Goal: Task Accomplishment & Management: Manage account settings

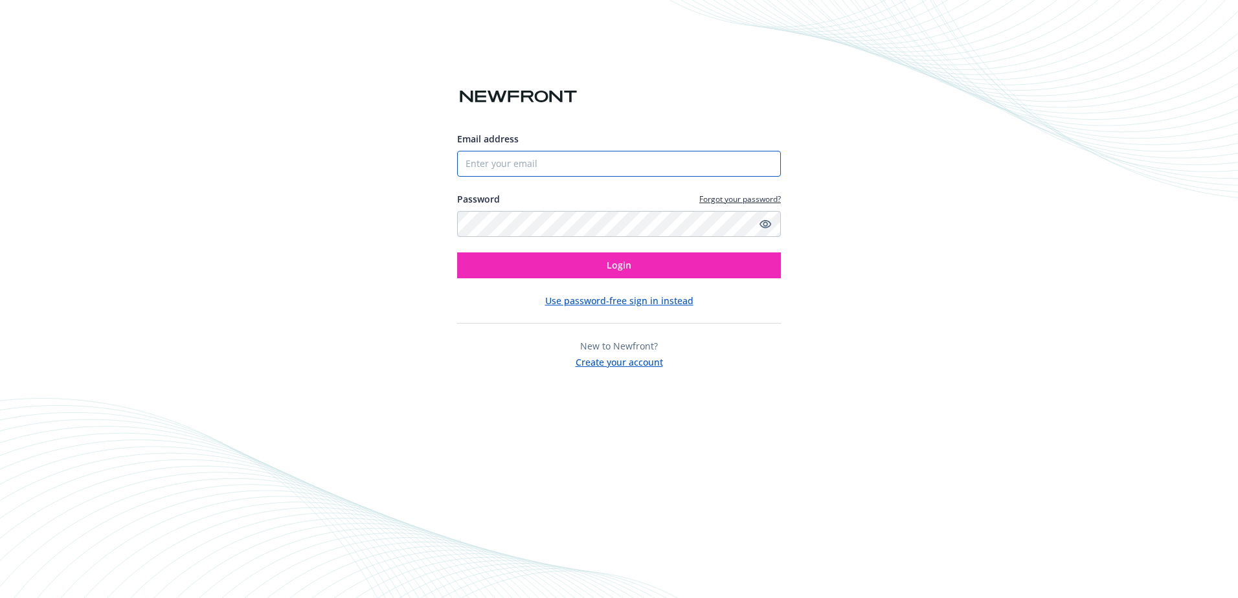
click at [467, 163] on input "Email address" at bounding box center [619, 164] width 324 height 26
click at [466, 162] on input "Email address" at bounding box center [619, 164] width 324 height 26
click at [765, 221] on icon "Show password" at bounding box center [766, 224] width 12 height 12
click at [591, 263] on button "Login" at bounding box center [619, 266] width 324 height 26
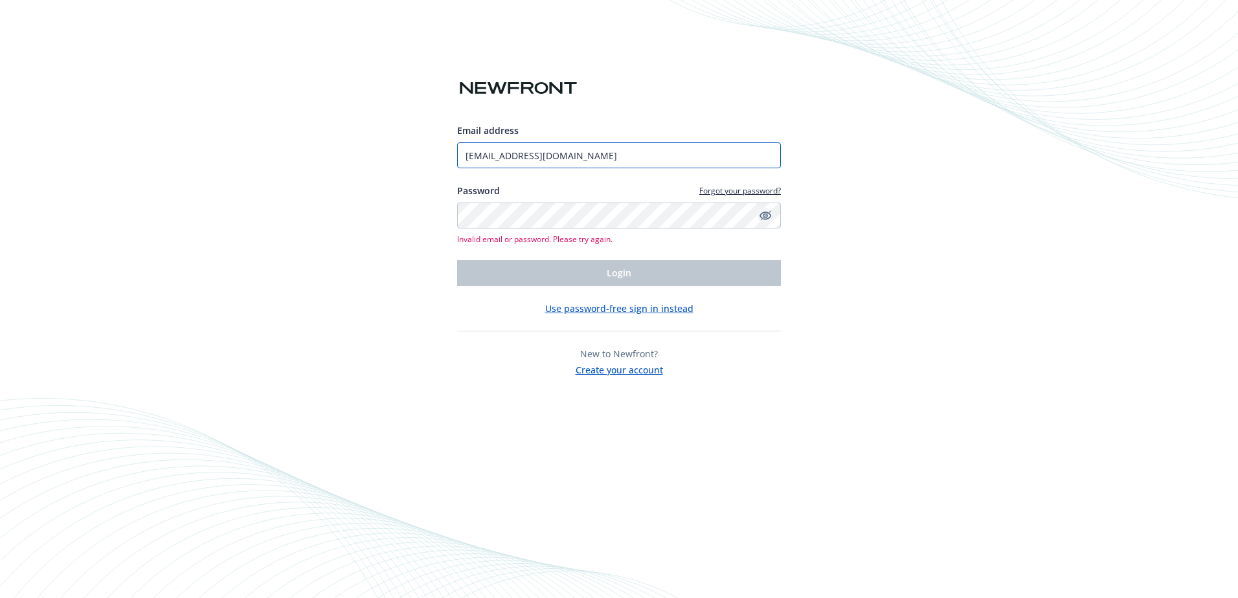
drag, startPoint x: 578, startPoint y: 155, endPoint x: 455, endPoint y: 159, distance: 123.7
click at [455, 159] on div "Email address [EMAIL_ADDRESS][DOMAIN_NAME] Password Forgot your password? Inval…" at bounding box center [619, 299] width 1238 height 598
click at [960, 266] on div "Email address [EMAIL_ADDRESS][DOMAIN_NAME] Password Forgot your password? Inval…" at bounding box center [619, 299] width 1238 height 598
click at [501, 157] on input "[EMAIL_ADDRESS][DOMAIN_NAME]" at bounding box center [619, 155] width 324 height 26
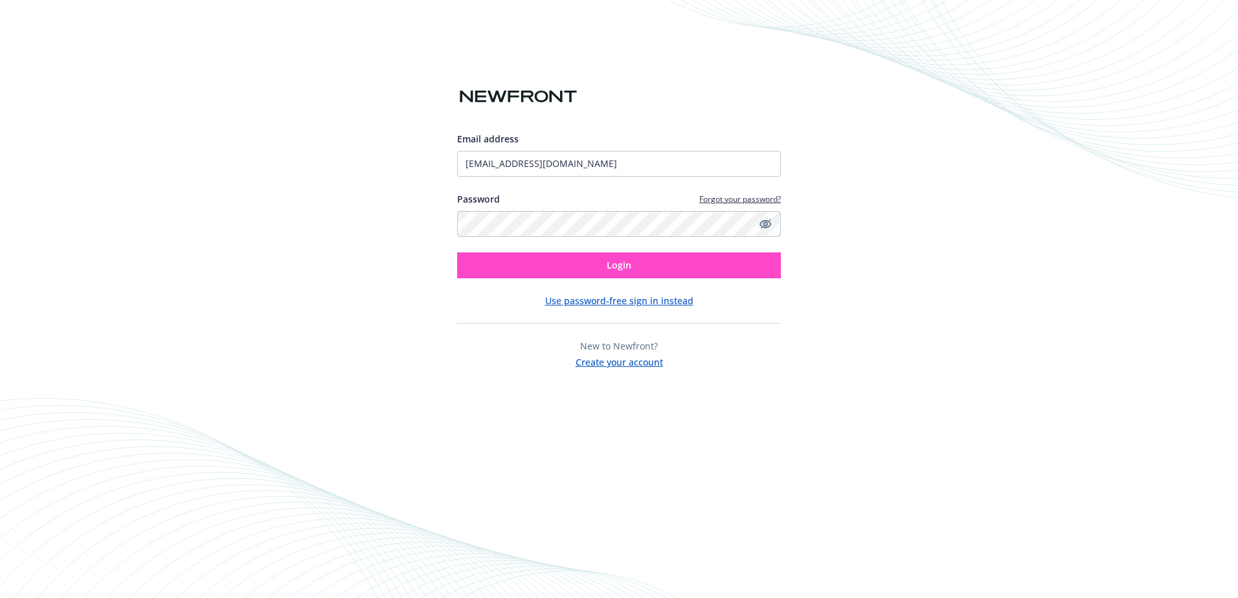
type input "[EMAIL_ADDRESS][DOMAIN_NAME]"
click at [597, 266] on button "Login" at bounding box center [619, 266] width 324 height 26
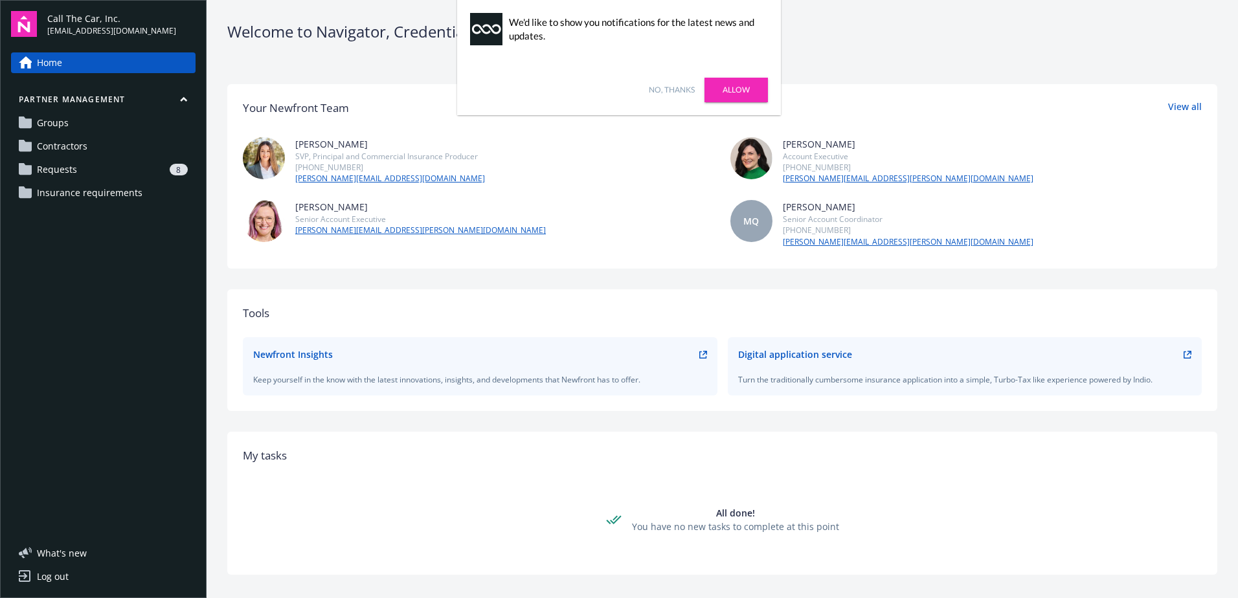
click at [67, 170] on span "Requests" at bounding box center [57, 169] width 40 height 21
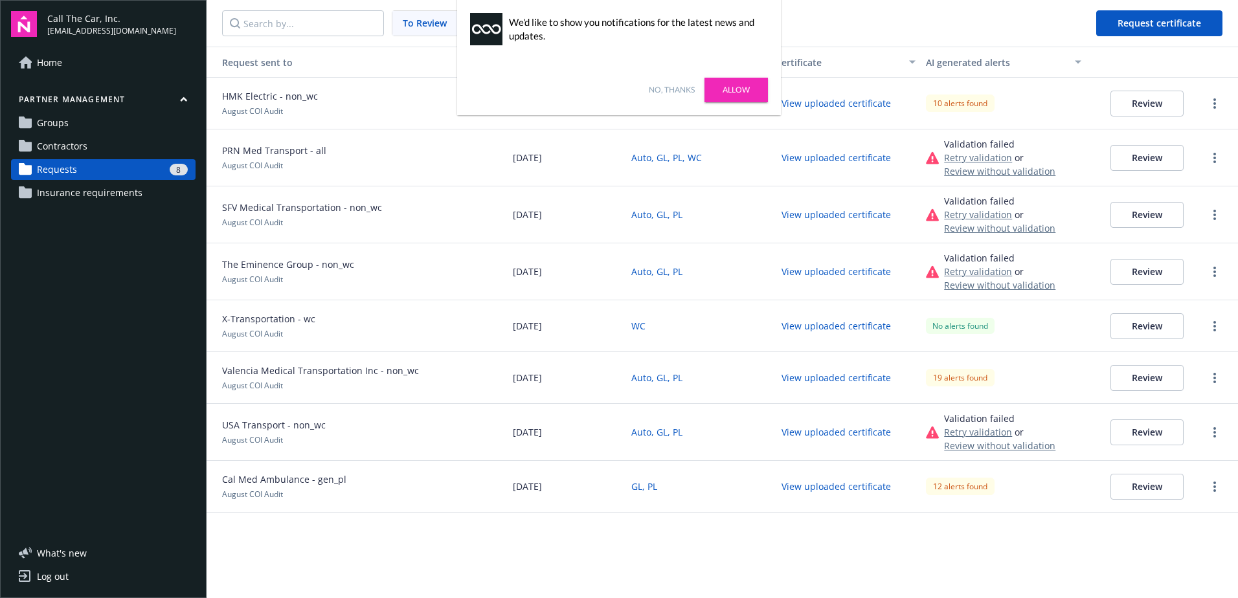
click at [671, 90] on link "No, thanks" at bounding box center [672, 90] width 46 height 12
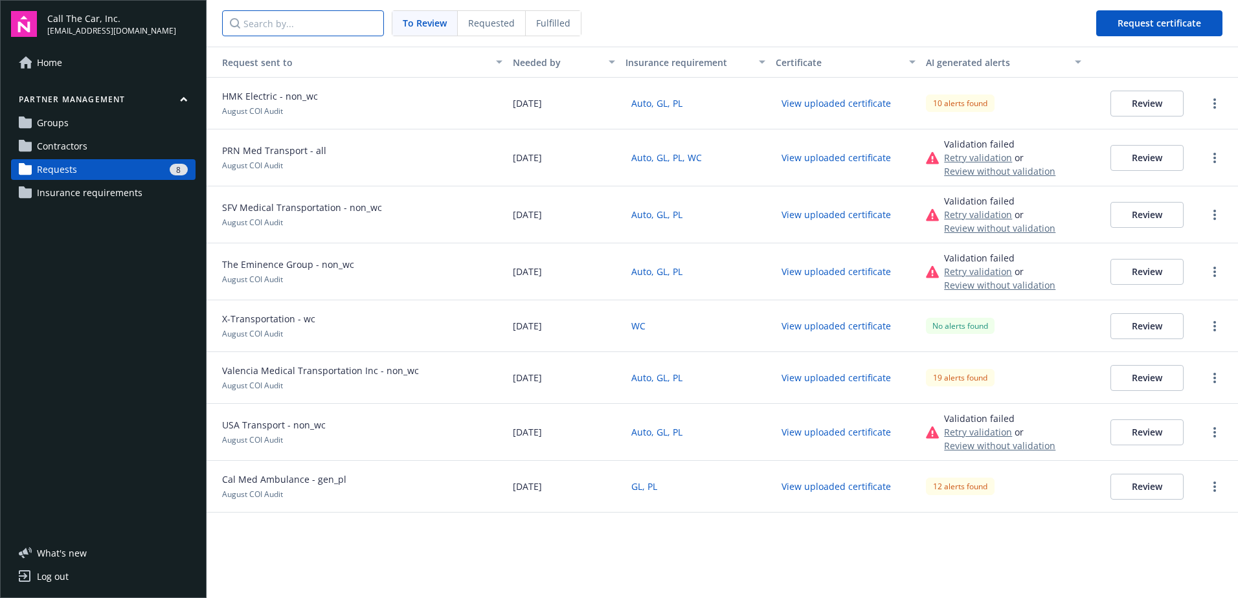
click at [247, 22] on input "Search by..." at bounding box center [303, 23] width 162 height 26
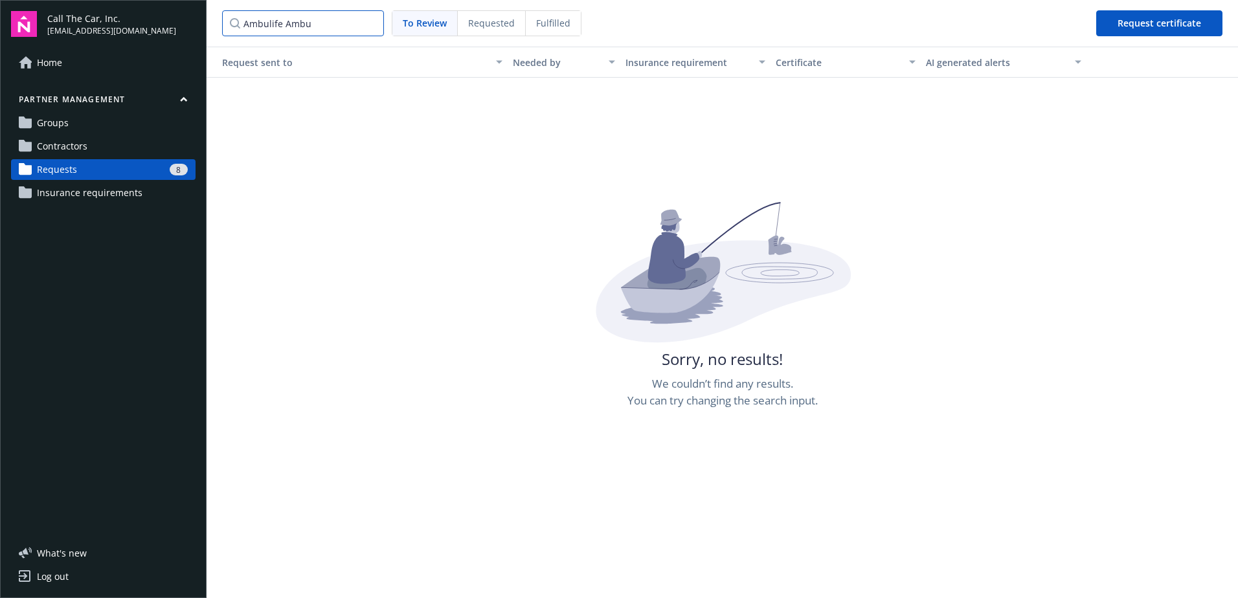
type input "Ambulife Ambul"
click at [369, 23] on input "Ambulife Ambul" at bounding box center [303, 23] width 162 height 26
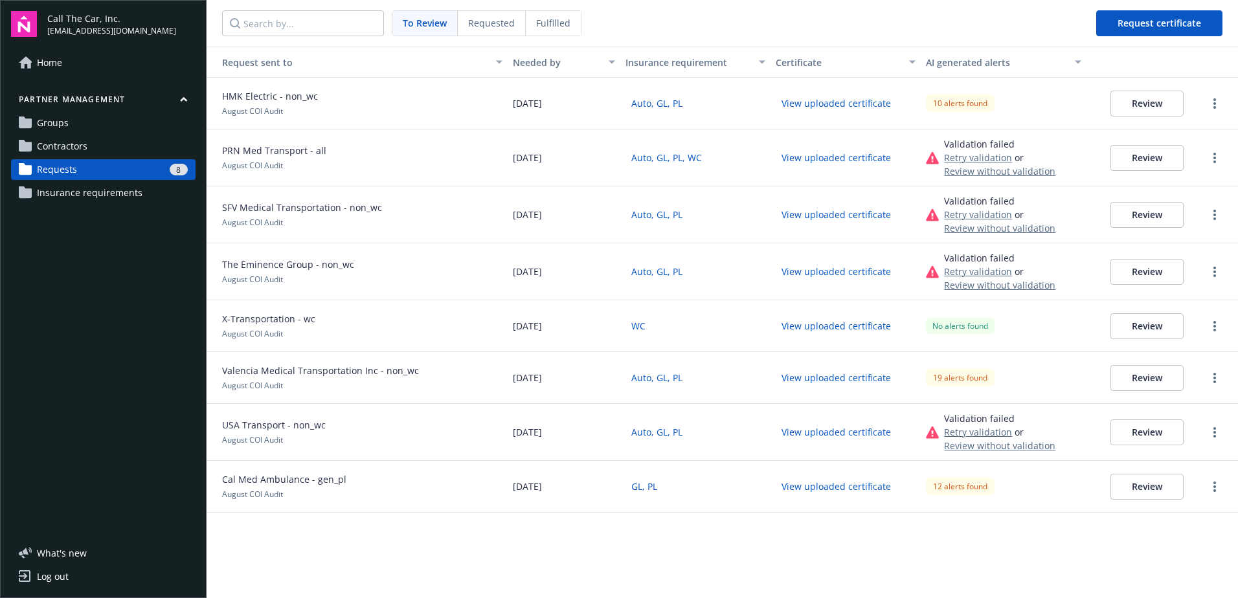
click at [49, 124] on span "Groups" at bounding box center [53, 123] width 32 height 21
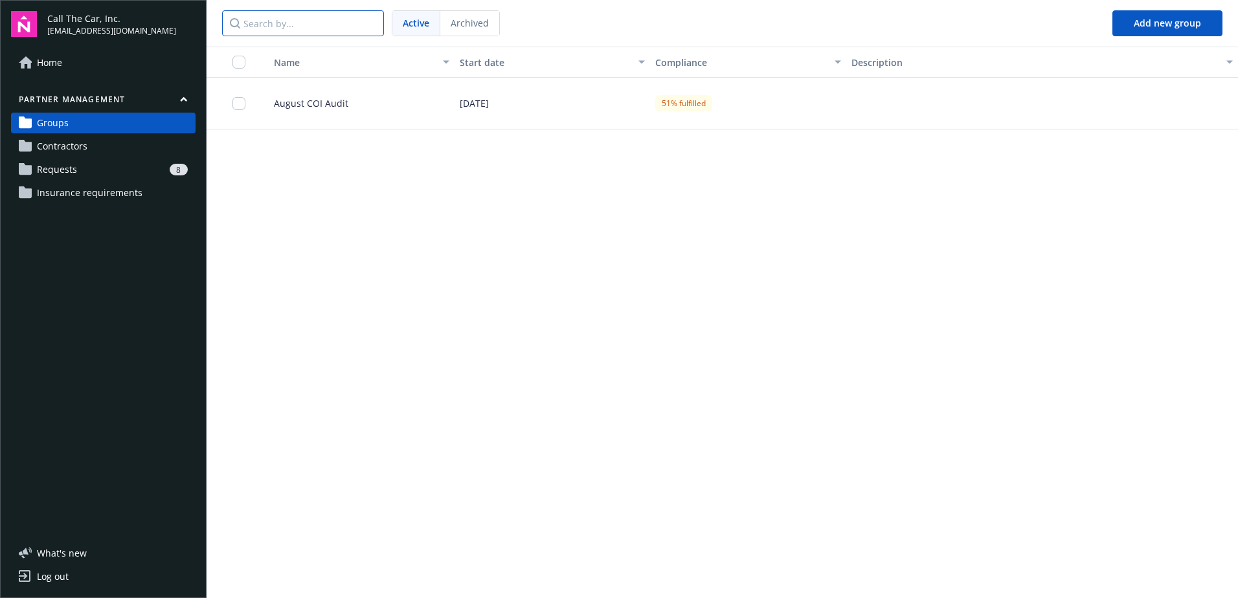
click at [251, 22] on input "Search by..." at bounding box center [303, 23] width 162 height 26
click at [331, 102] on span "August COI Audit" at bounding box center [306, 103] width 85 height 14
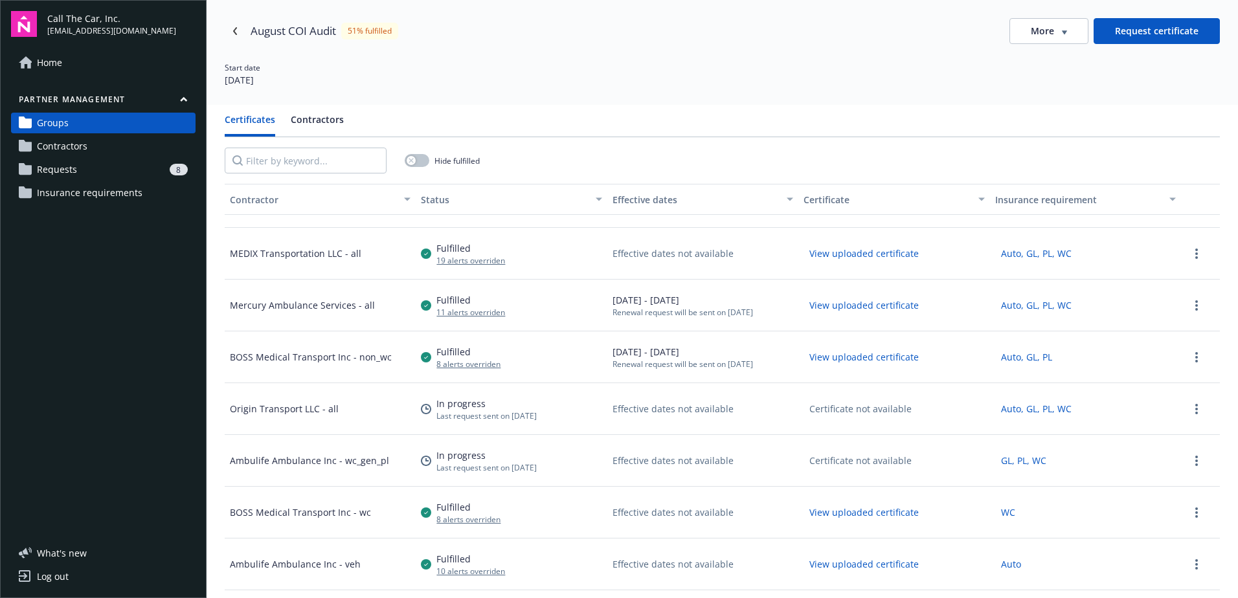
scroll to position [1554, 0]
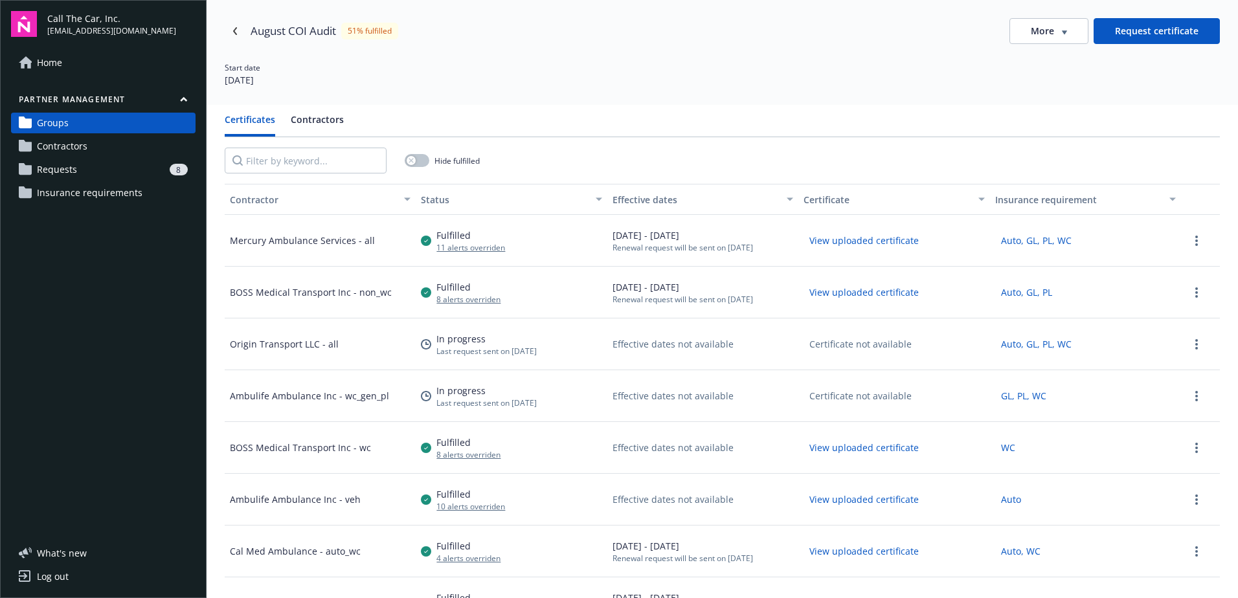
click at [383, 381] on div "Ambulife Ambulance Inc - wc_gen_pl" at bounding box center [320, 396] width 191 height 52
click at [1189, 396] on link "more" at bounding box center [1197, 397] width 16 height 16
click at [1179, 417] on div "Send a reminder" at bounding box center [1178, 417] width 117 height 21
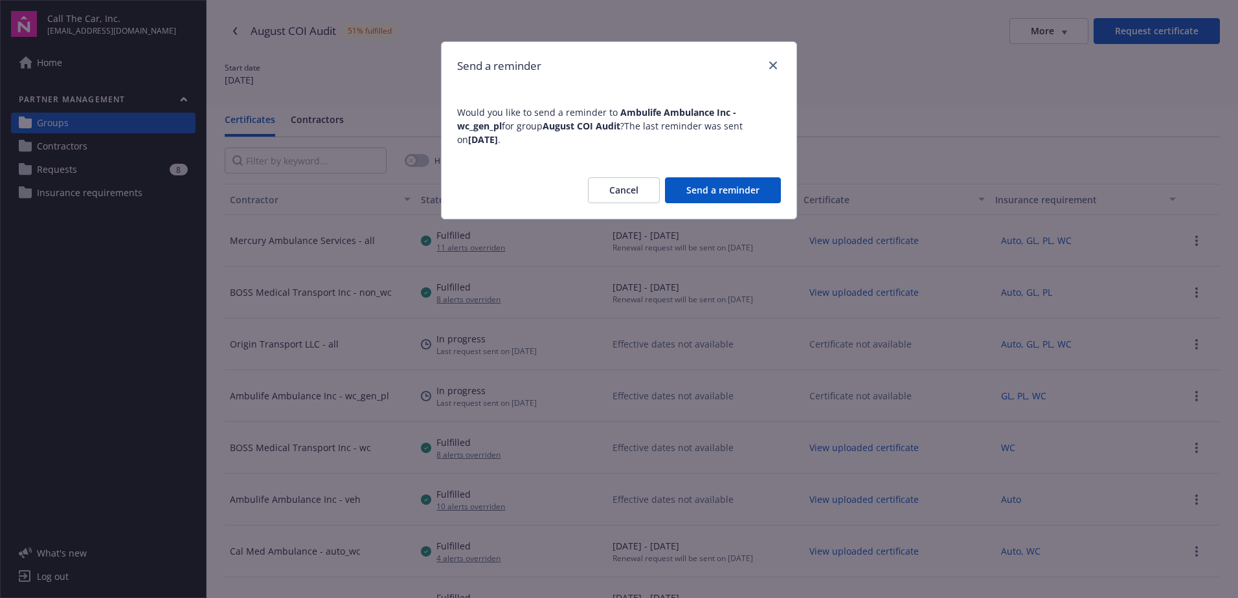
click at [725, 177] on button "Send a reminder" at bounding box center [723, 190] width 116 height 26
